Goal: Transaction & Acquisition: Purchase product/service

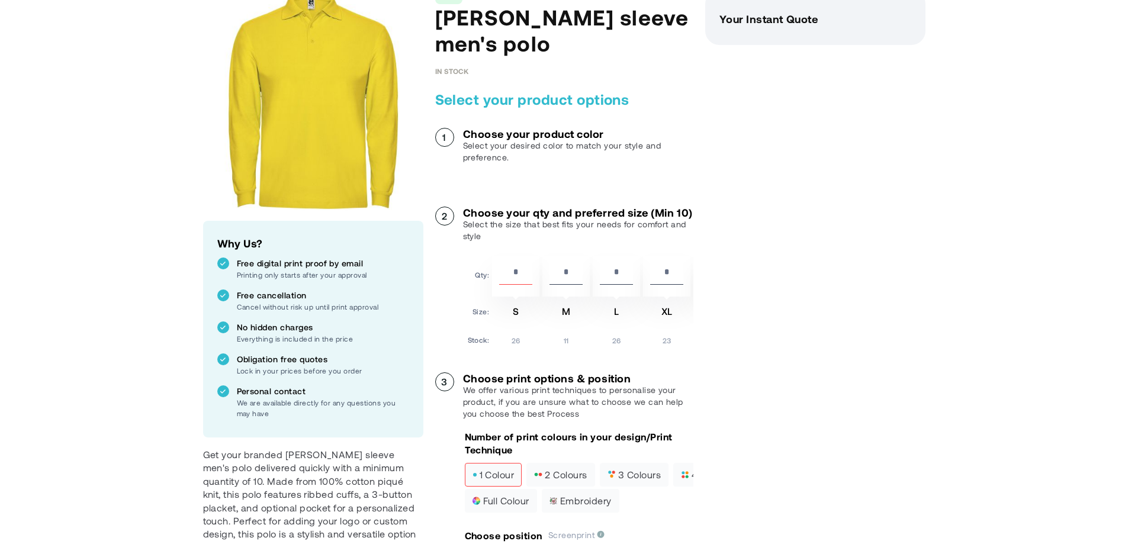
scroll to position [178, 0]
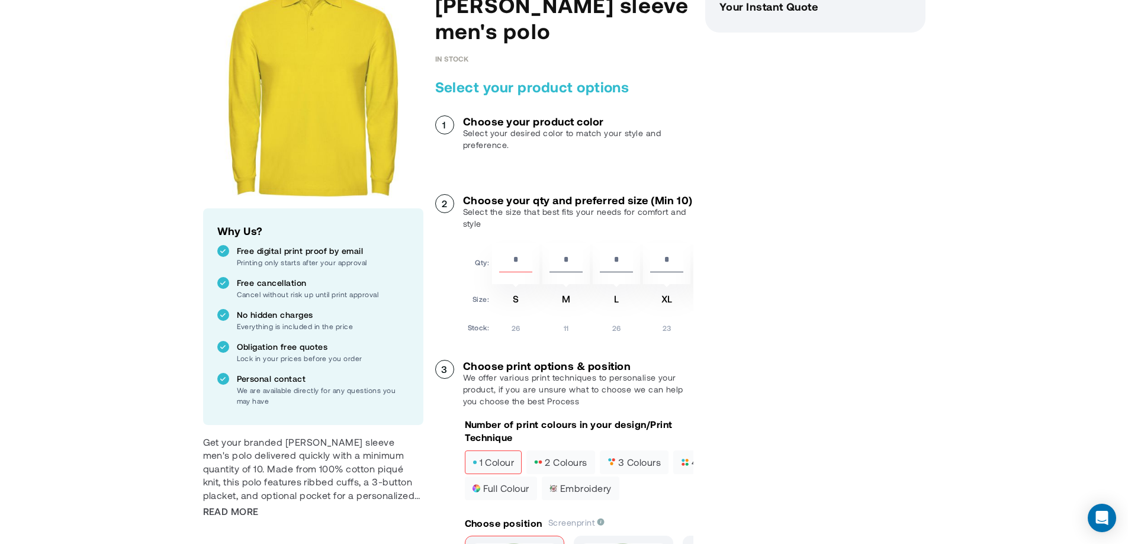
drag, startPoint x: 528, startPoint y: 271, endPoint x: 498, endPoint y: 272, distance: 30.2
click at [498, 272] on div "**" at bounding box center [515, 263] width 47 height 41
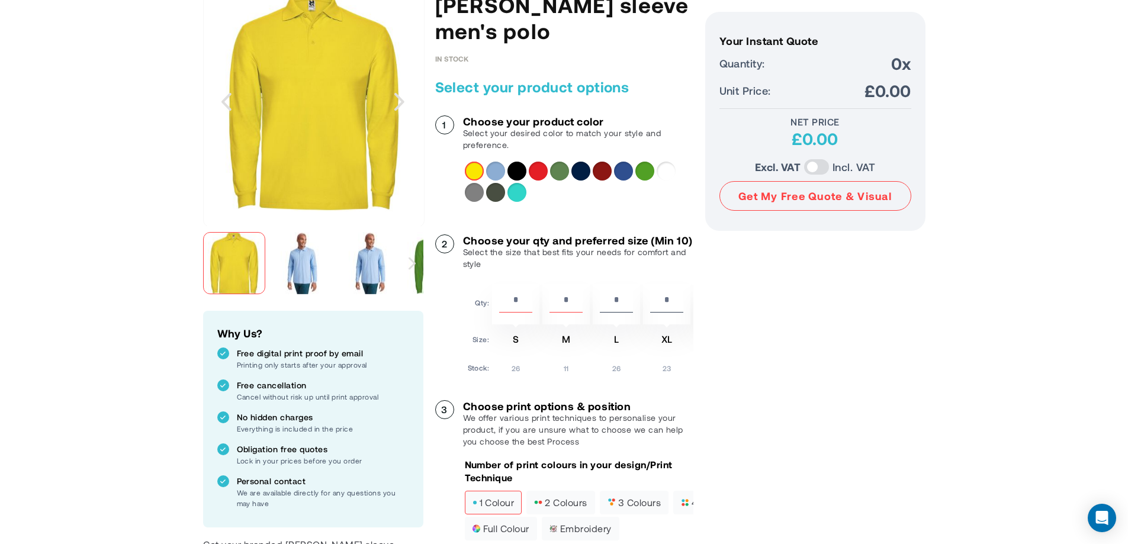
drag, startPoint x: 572, startPoint y: 318, endPoint x: 556, endPoint y: 317, distance: 15.4
click at [556, 313] on input "*" at bounding box center [566, 303] width 33 height 20
drag, startPoint x: 670, startPoint y: 313, endPoint x: 660, endPoint y: 313, distance: 10.1
click at [660, 313] on input "*" at bounding box center [666, 303] width 33 height 20
type input "*"
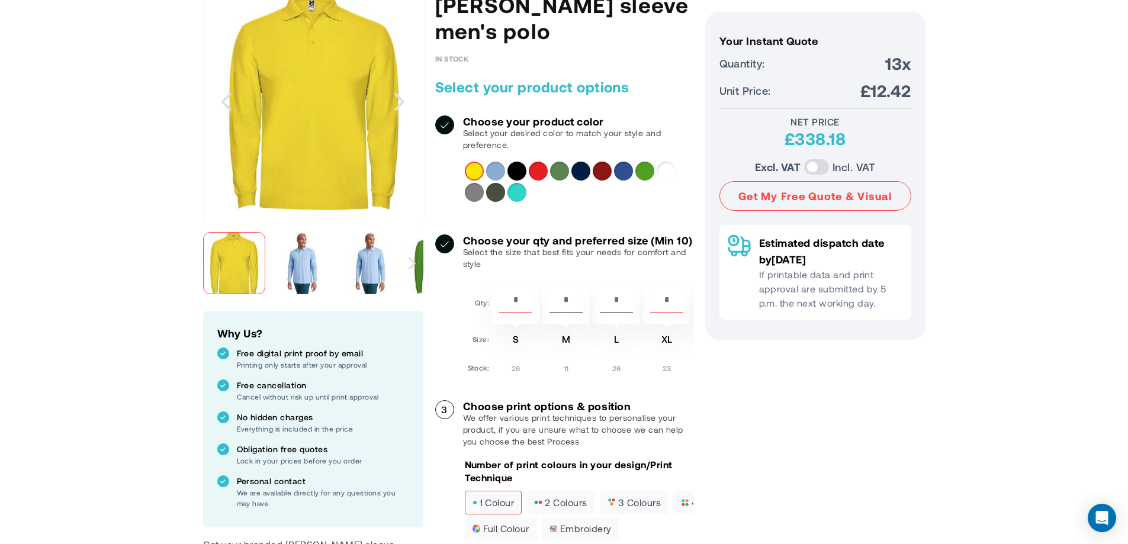
drag, startPoint x: 525, startPoint y: 316, endPoint x: 500, endPoint y: 315, distance: 24.3
click at [500, 313] on input "**" at bounding box center [515, 303] width 33 height 20
type input "*"
click at [742, 405] on div "Your Instant Quote Unit Price: £12.42 Your Instant Quote Quantity: 3x Unit Pric…" at bounding box center [815, 486] width 220 height 1019
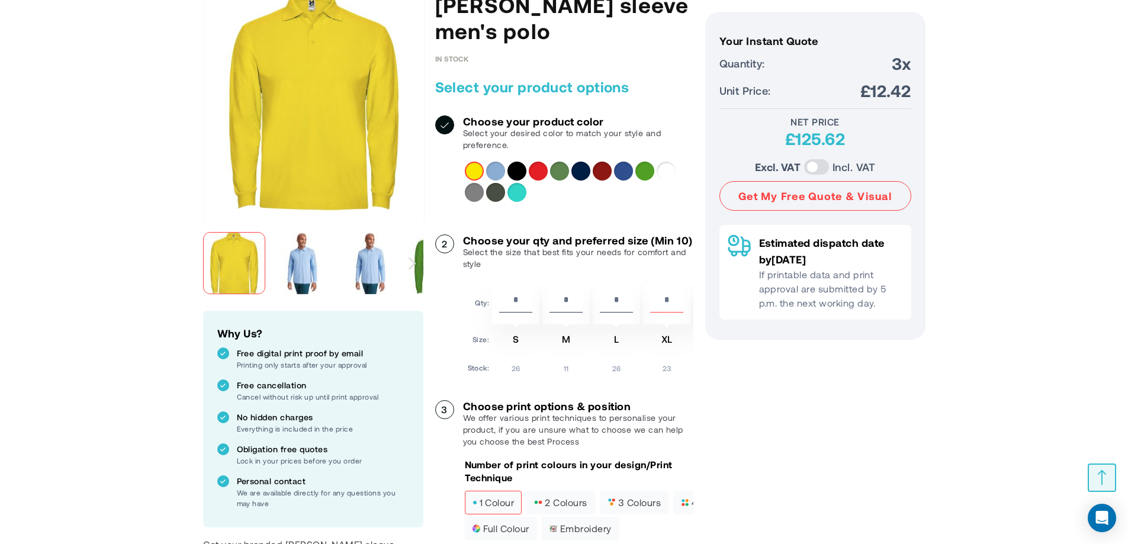
click at [836, 163] on label "Incl. VAT" at bounding box center [854, 167] width 43 height 17
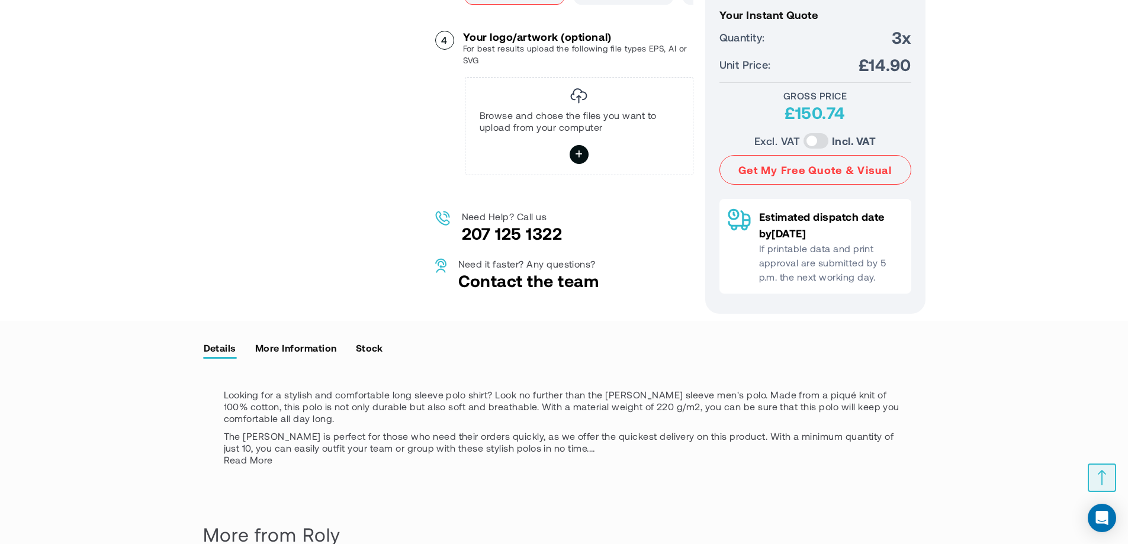
scroll to position [948, 0]
